Goal: Find specific page/section: Find specific page/section

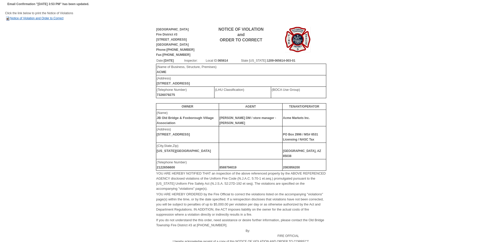
click at [51, 18] on link "Notice of Violation and Order to Correct" at bounding box center [34, 19] width 58 height 4
click at [55, 18] on link "Notice of Violation and Order to Correct" at bounding box center [34, 19] width 58 height 4
